Goal: Transaction & Acquisition: Purchase product/service

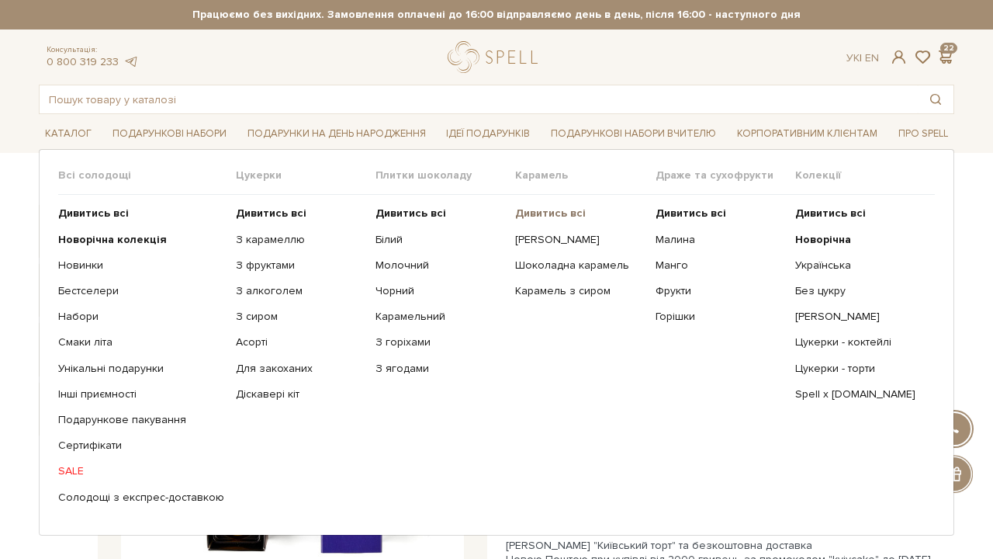
click at [543, 213] on b "Дивитись всі" at bounding box center [550, 212] width 71 height 13
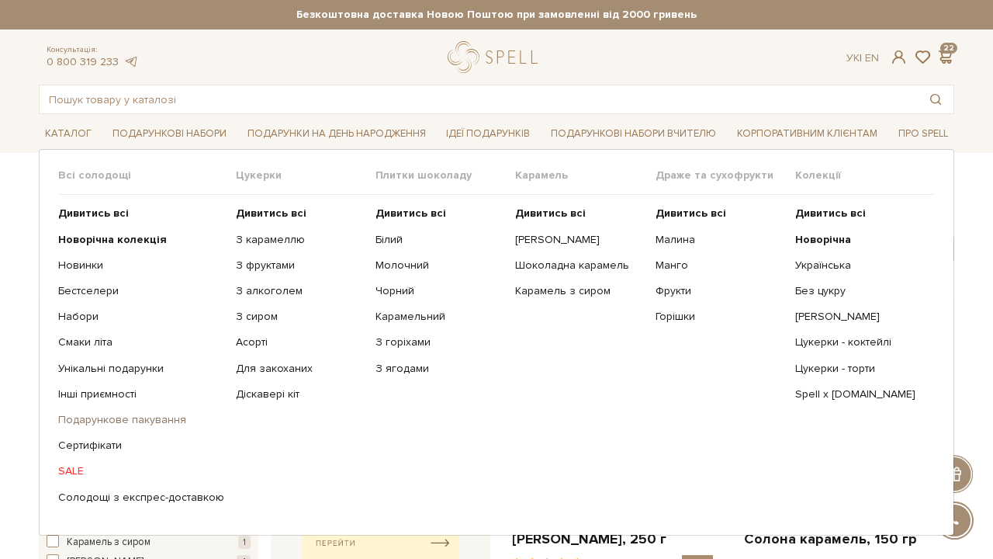
click at [119, 421] on link "Подарункове пакування" at bounding box center [141, 420] width 166 height 14
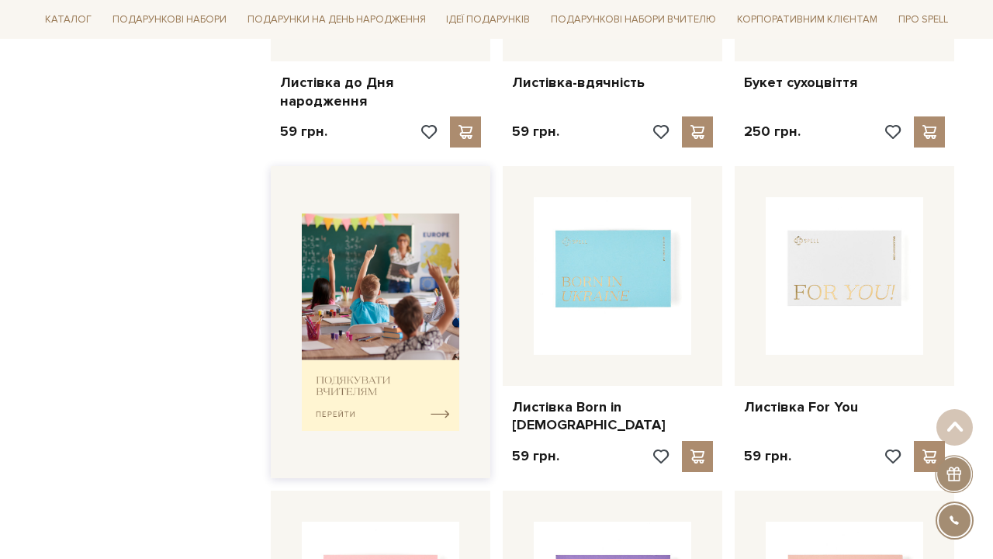
scroll to position [452, 0]
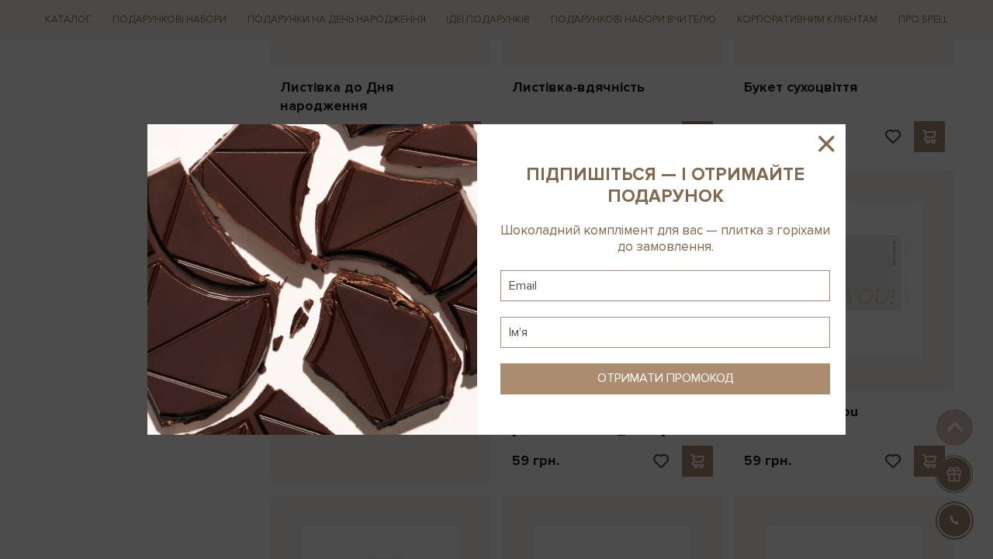
click at [836, 146] on icon at bounding box center [826, 143] width 26 height 26
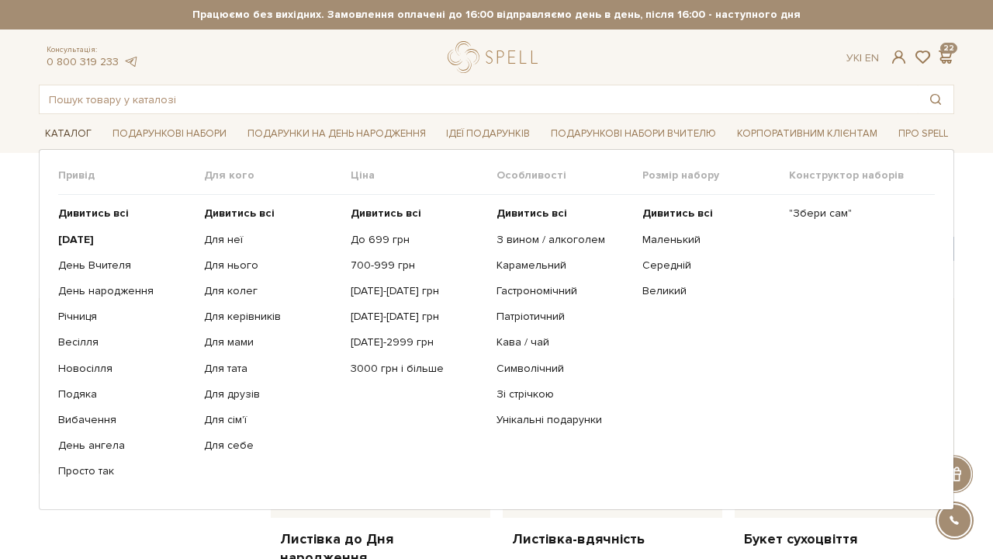
scroll to position [0, 0]
click at [397, 344] on link "[DATE]-2999 грн" at bounding box center [418, 342] width 134 height 14
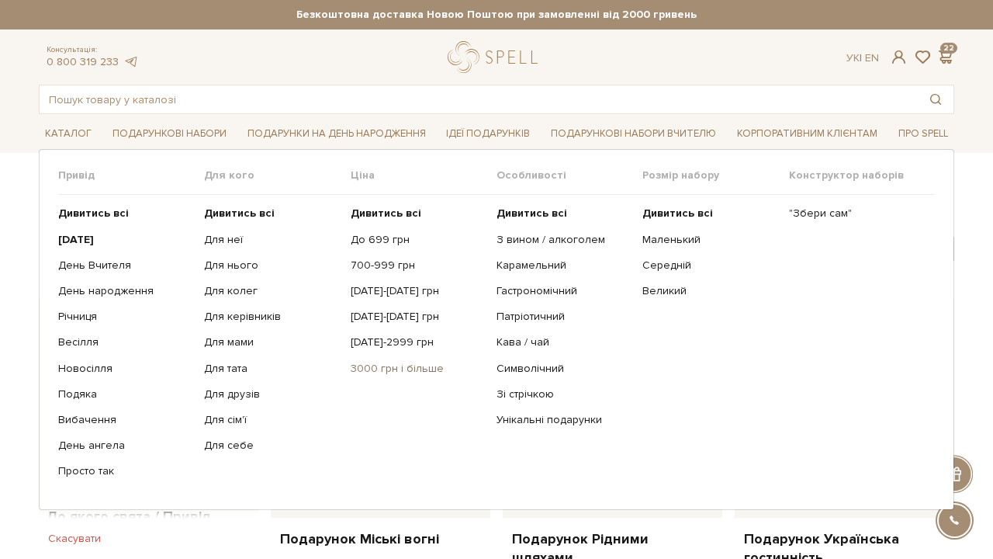
click at [372, 368] on link "3000 грн і більше" at bounding box center [418, 369] width 134 height 14
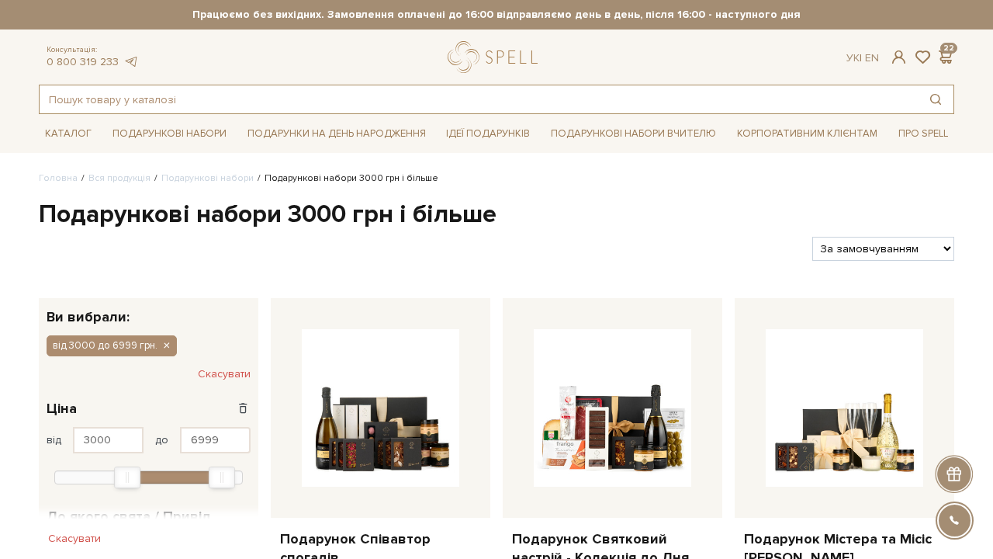
click at [263, 101] on input "text" at bounding box center [479, 99] width 879 height 28
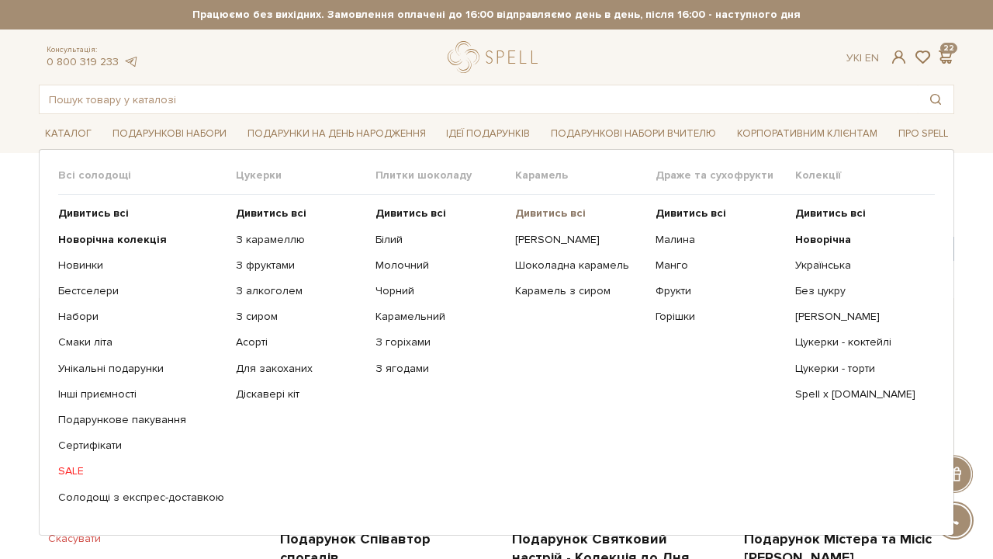
click at [549, 211] on b "Дивитись всі" at bounding box center [550, 212] width 71 height 13
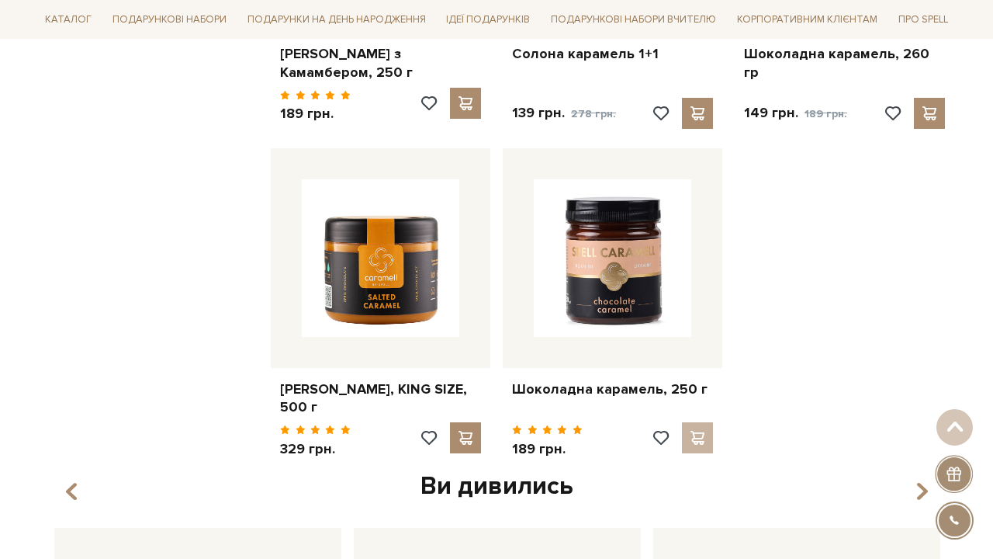
scroll to position [1003, 0]
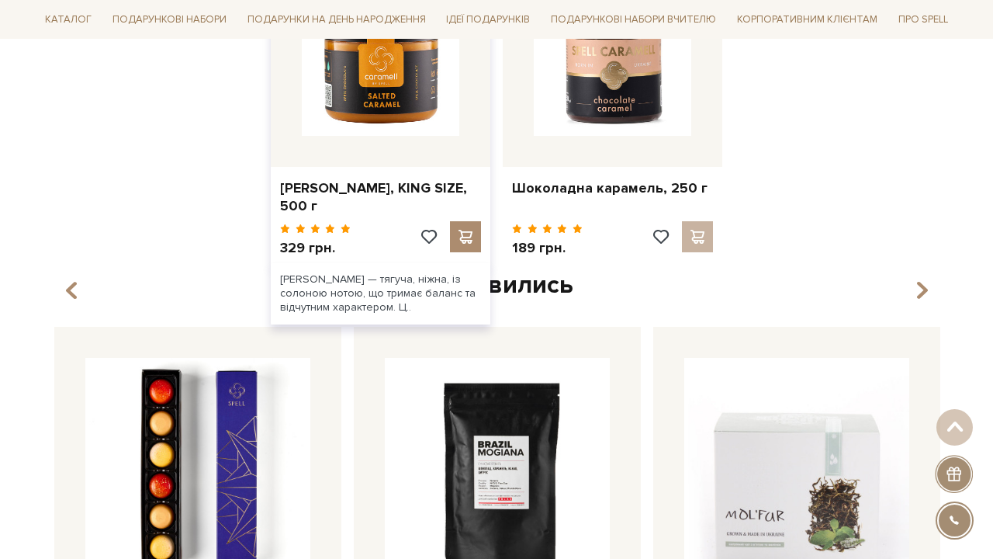
click at [386, 140] on div at bounding box center [381, 57] width 220 height 220
click at [386, 85] on img at bounding box center [381, 57] width 158 height 158
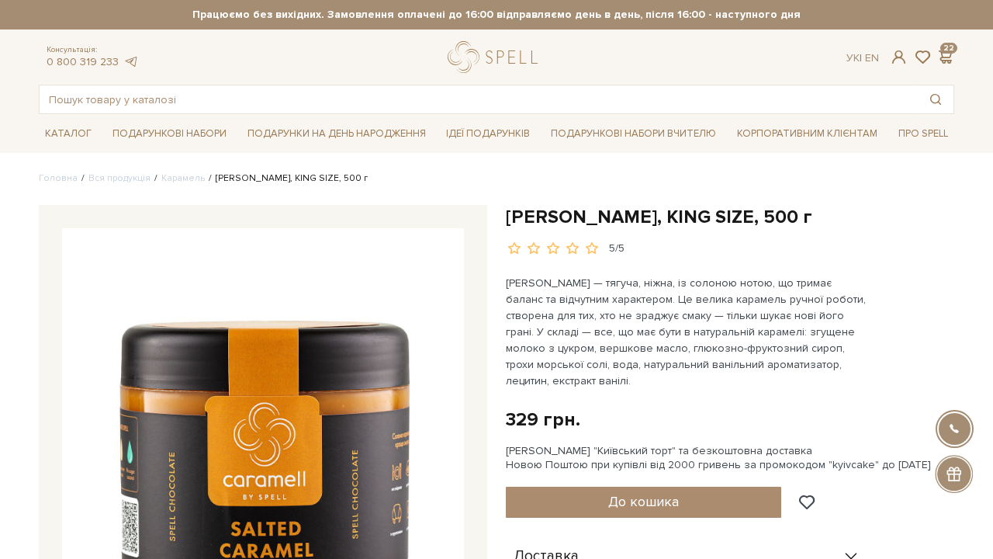
drag, startPoint x: 208, startPoint y: 175, endPoint x: 385, endPoint y: 175, distance: 176.9
click at [385, 175] on ul "Головна Вся продукція Карамель Солона карамель, KING SIZE, 500 г" at bounding box center [497, 179] width 916 height 14
copy li "[PERSON_NAME], KING SIZE, 500 г"
